Goal: Information Seeking & Learning: Learn about a topic

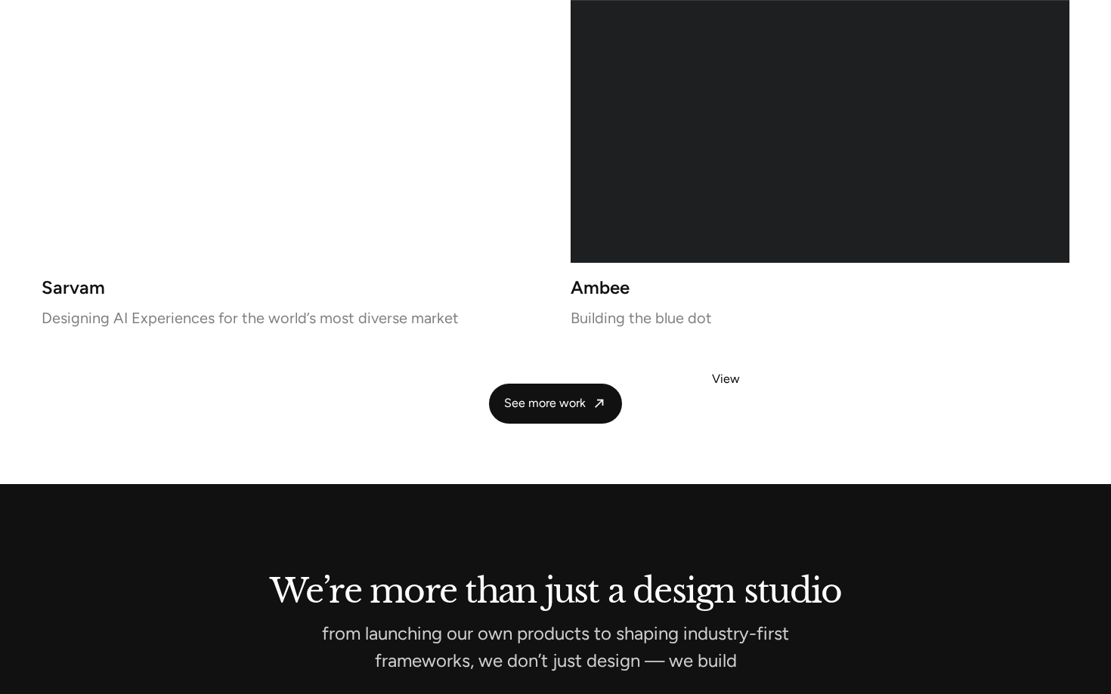
scroll to position [3320, 0]
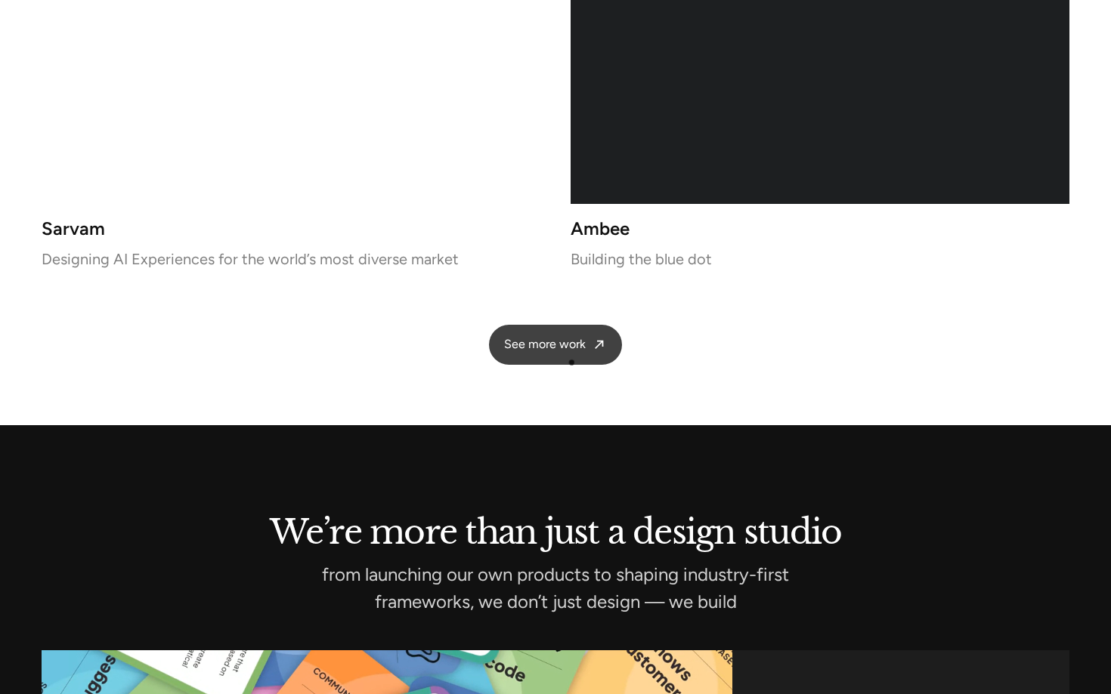
click at [567, 354] on link "See more work" at bounding box center [555, 345] width 133 height 40
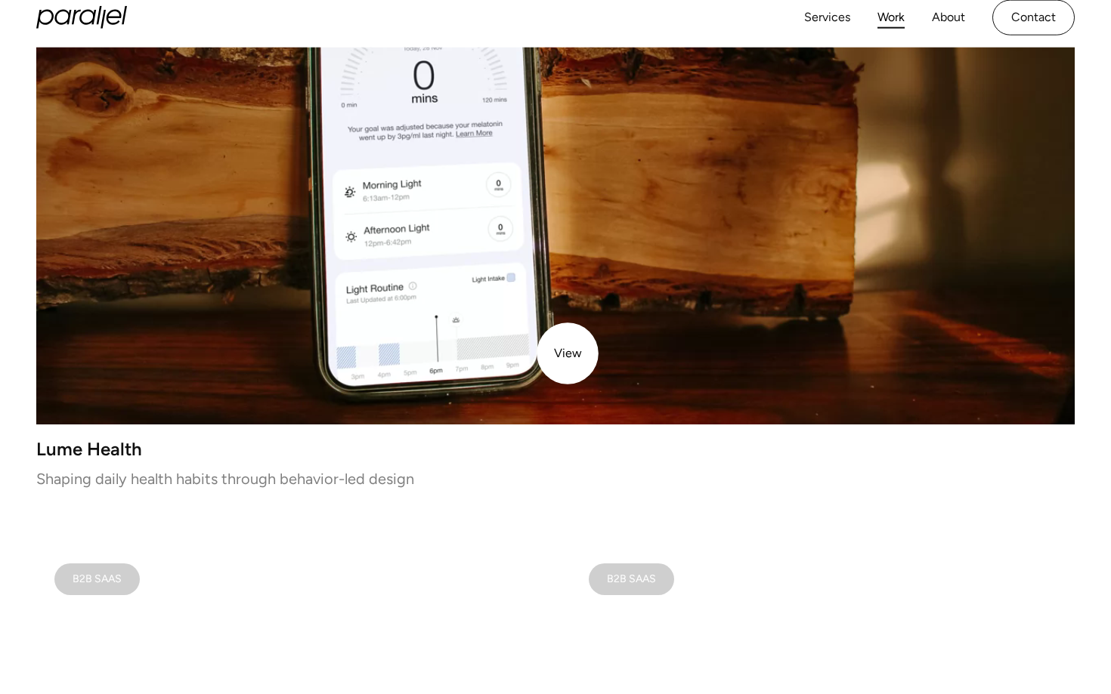
scroll to position [153, 0]
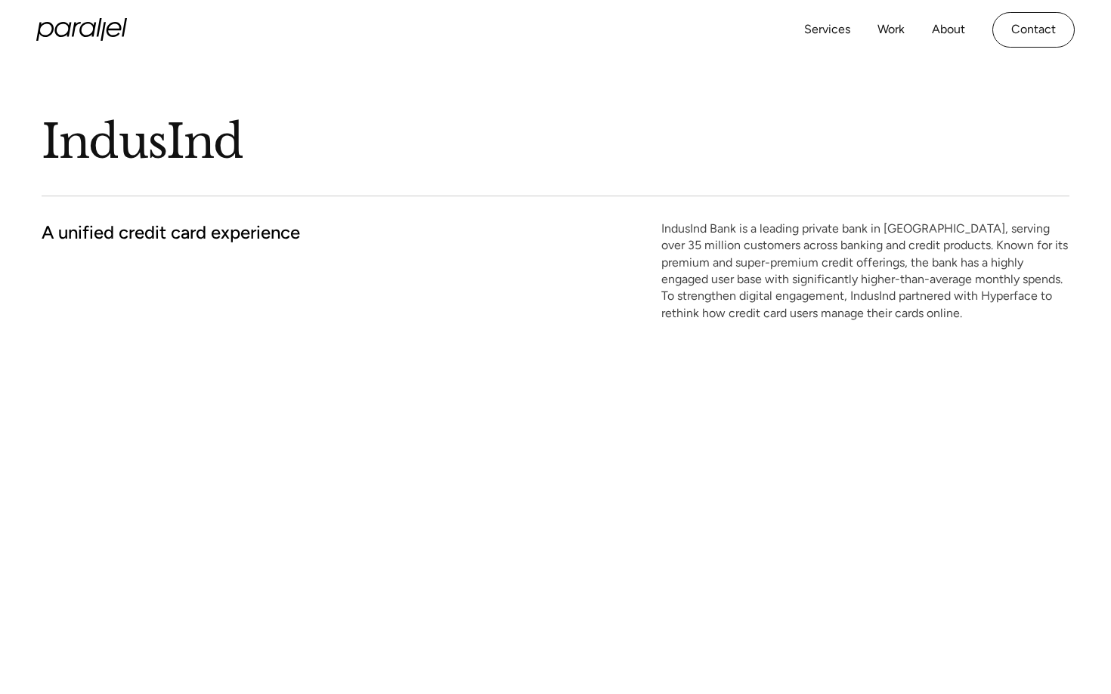
scroll to position [74, 0]
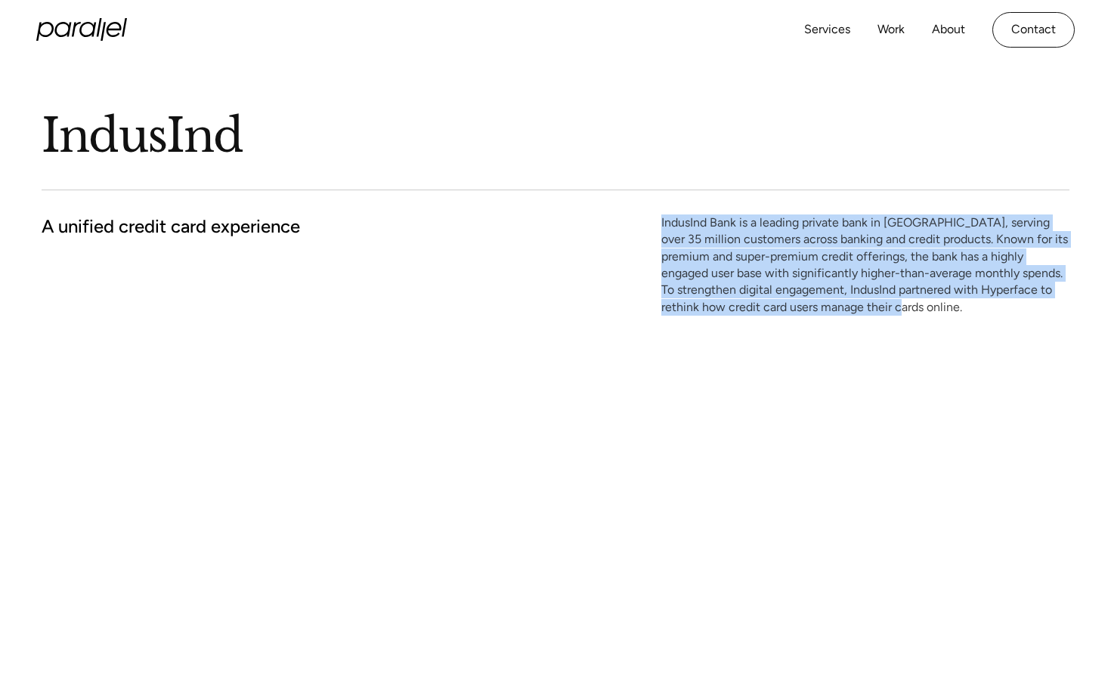
drag, startPoint x: 662, startPoint y: 222, endPoint x: 1037, endPoint y: 322, distance: 388.5
click at [1037, 322] on div "IndusInd A unified credit card experience IndusInd Bank is a leading private ba…" at bounding box center [555, 181] width 1027 height 391
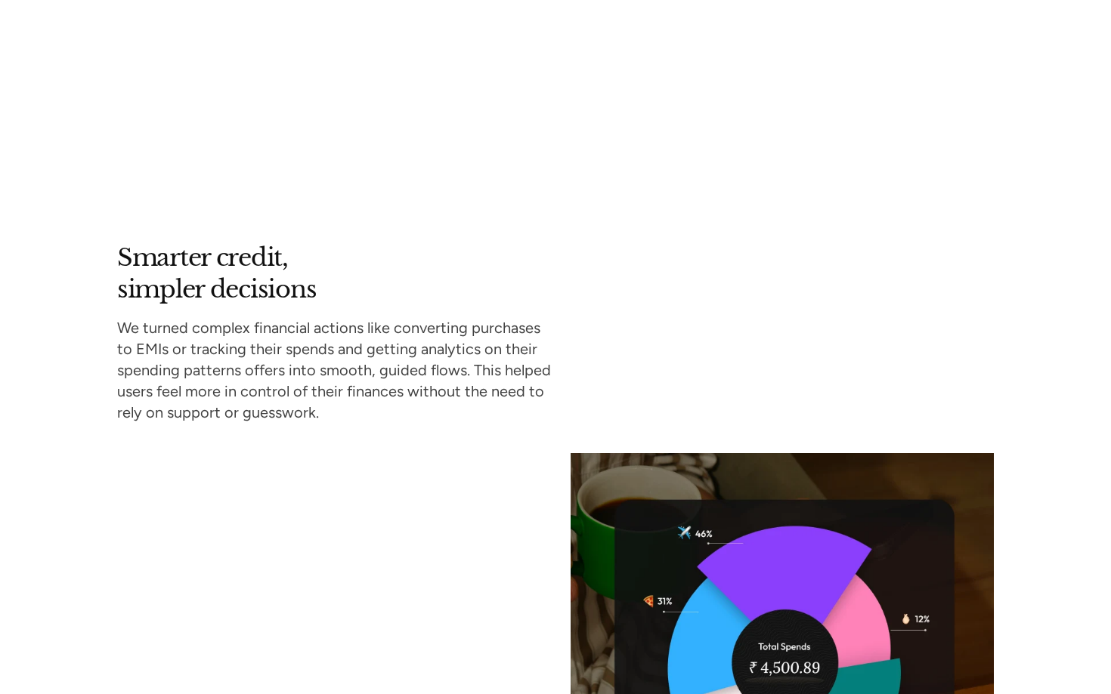
scroll to position [4229, 0]
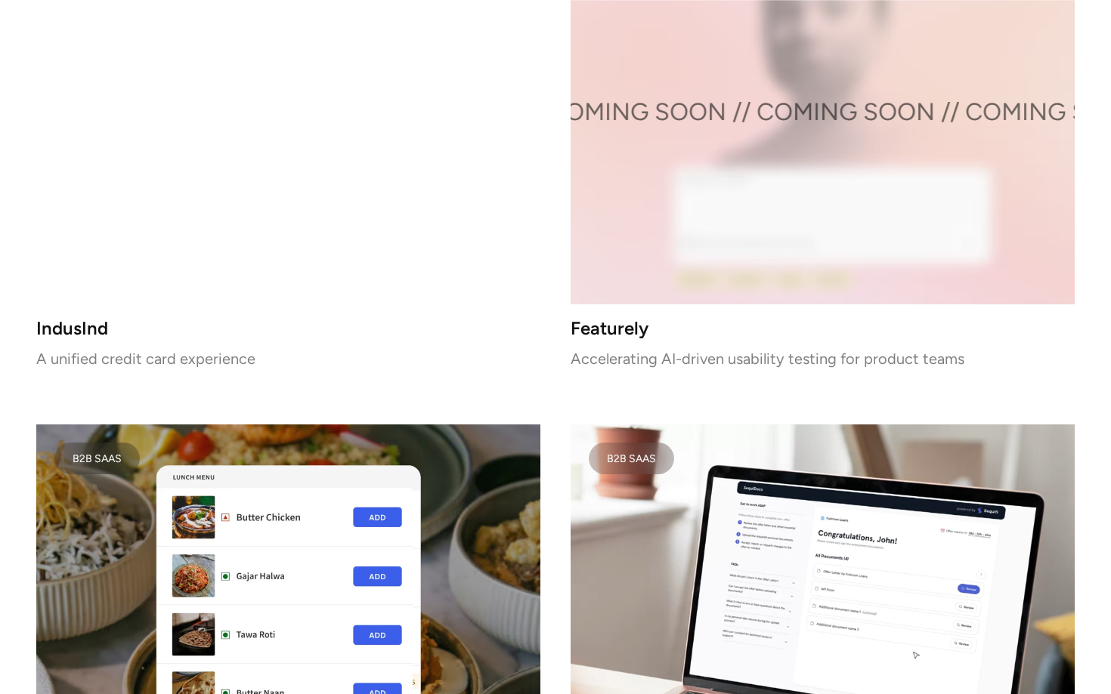
scroll to position [2840, 0]
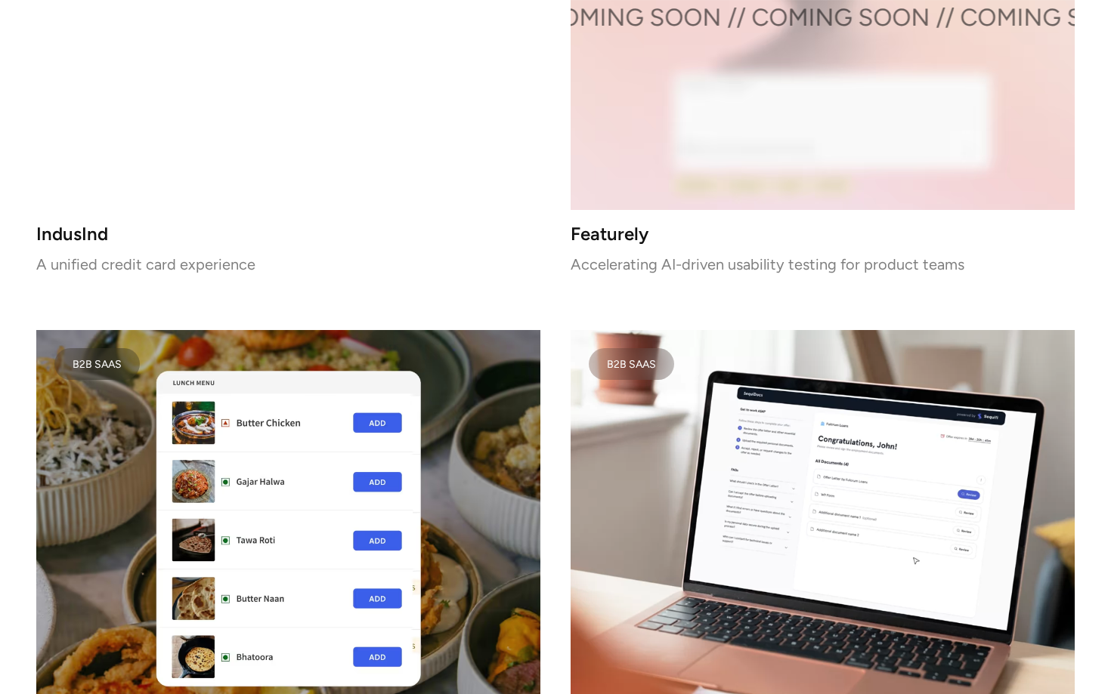
click at [393, 228] on h3 "IndusInd" at bounding box center [288, 234] width 504 height 13
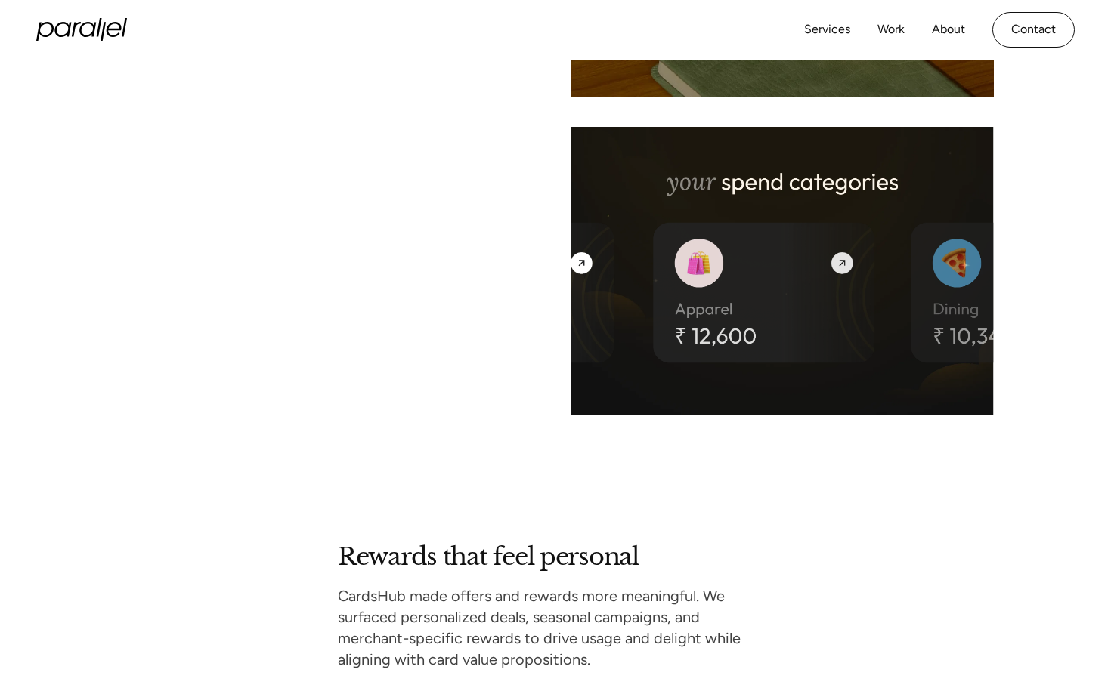
scroll to position [4890, 0]
